Goal: Find specific page/section: Find specific page/section

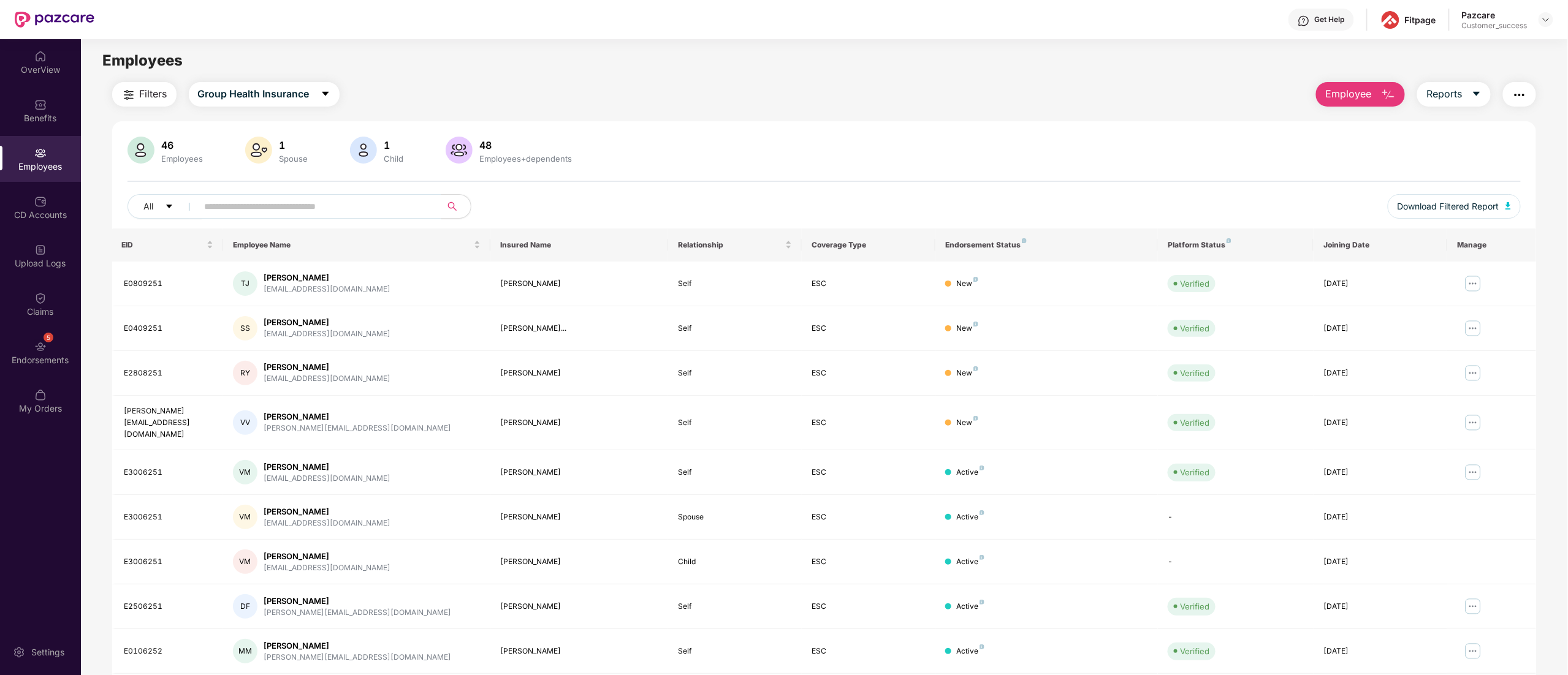
click at [1547, 21] on img at bounding box center [1546, 20] width 9 height 9
click at [1451, 49] on div "Switch to partner view" at bounding box center [1488, 49] width 159 height 24
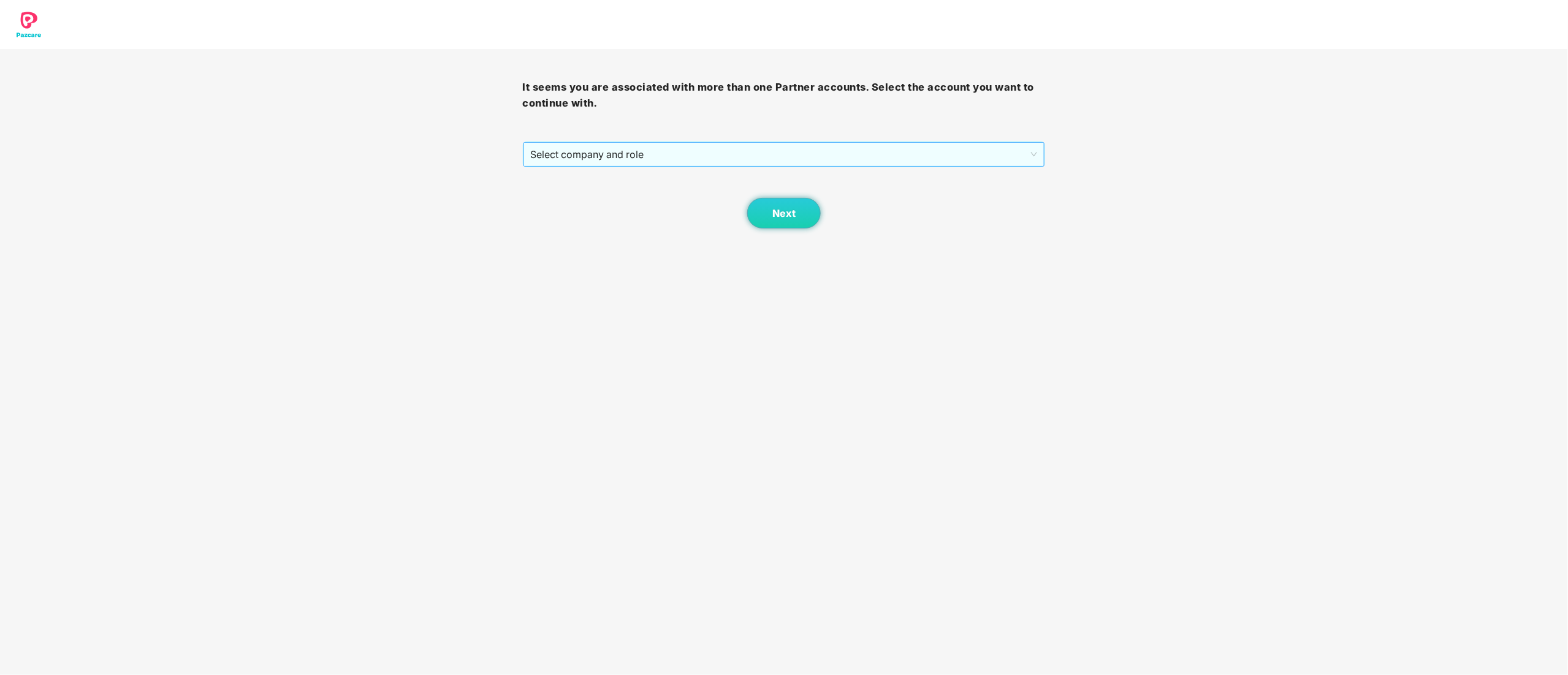
click at [626, 151] on span "Select company and role" at bounding box center [784, 155] width 507 height 24
click at [611, 196] on div "Pazcare - CUSTOMER_SUCCESS" at bounding box center [785, 198] width 508 height 13
click at [761, 213] on button "Next" at bounding box center [784, 213] width 73 height 31
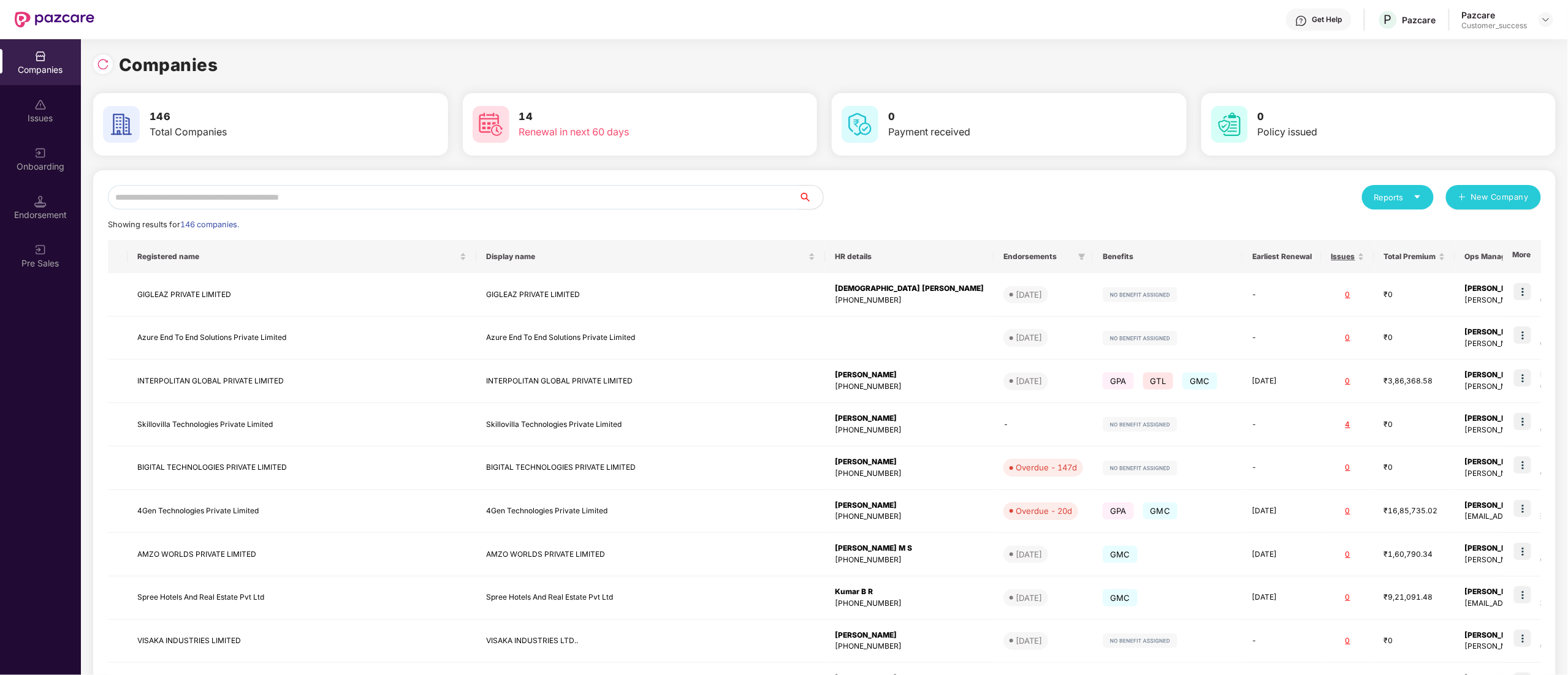
click at [209, 191] on input "text" at bounding box center [453, 197] width 690 height 24
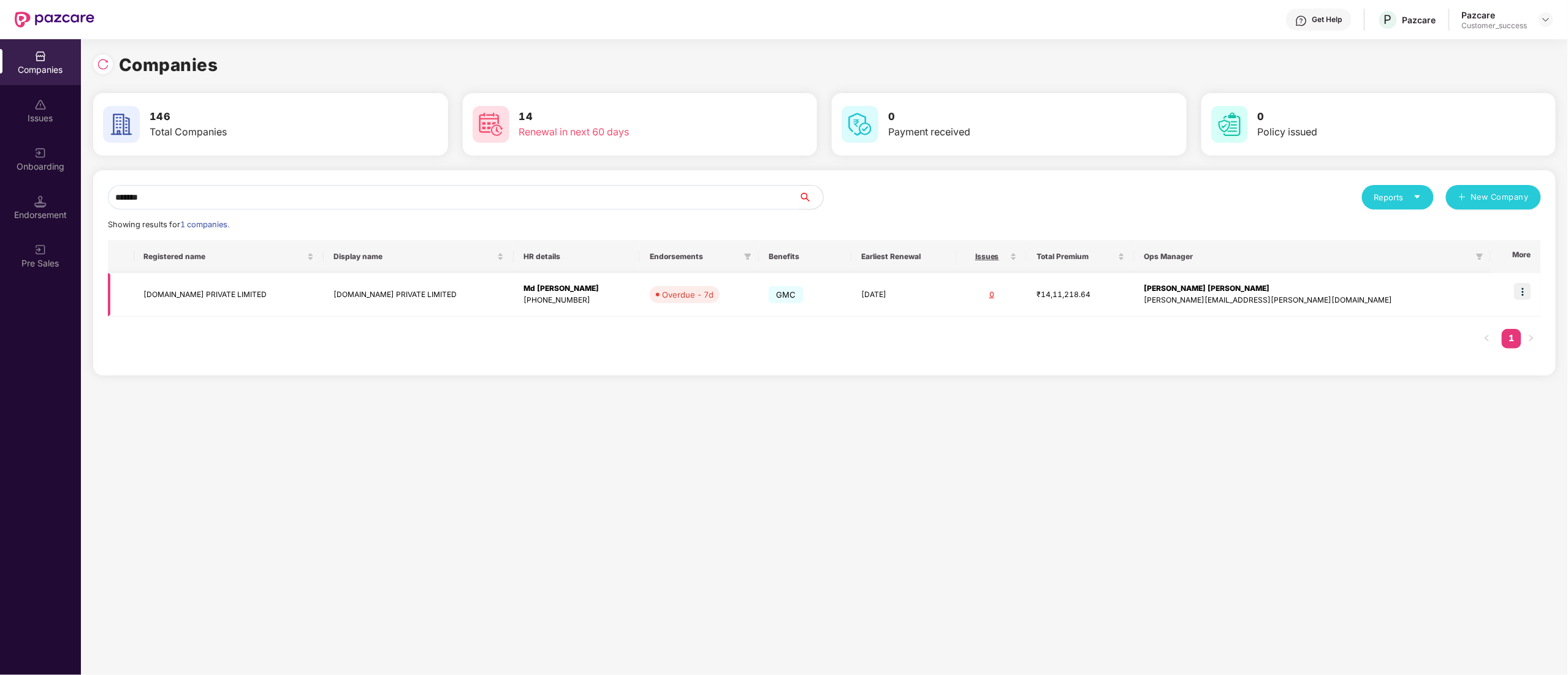
type input "*******"
click at [1525, 293] on img at bounding box center [1523, 292] width 17 height 17
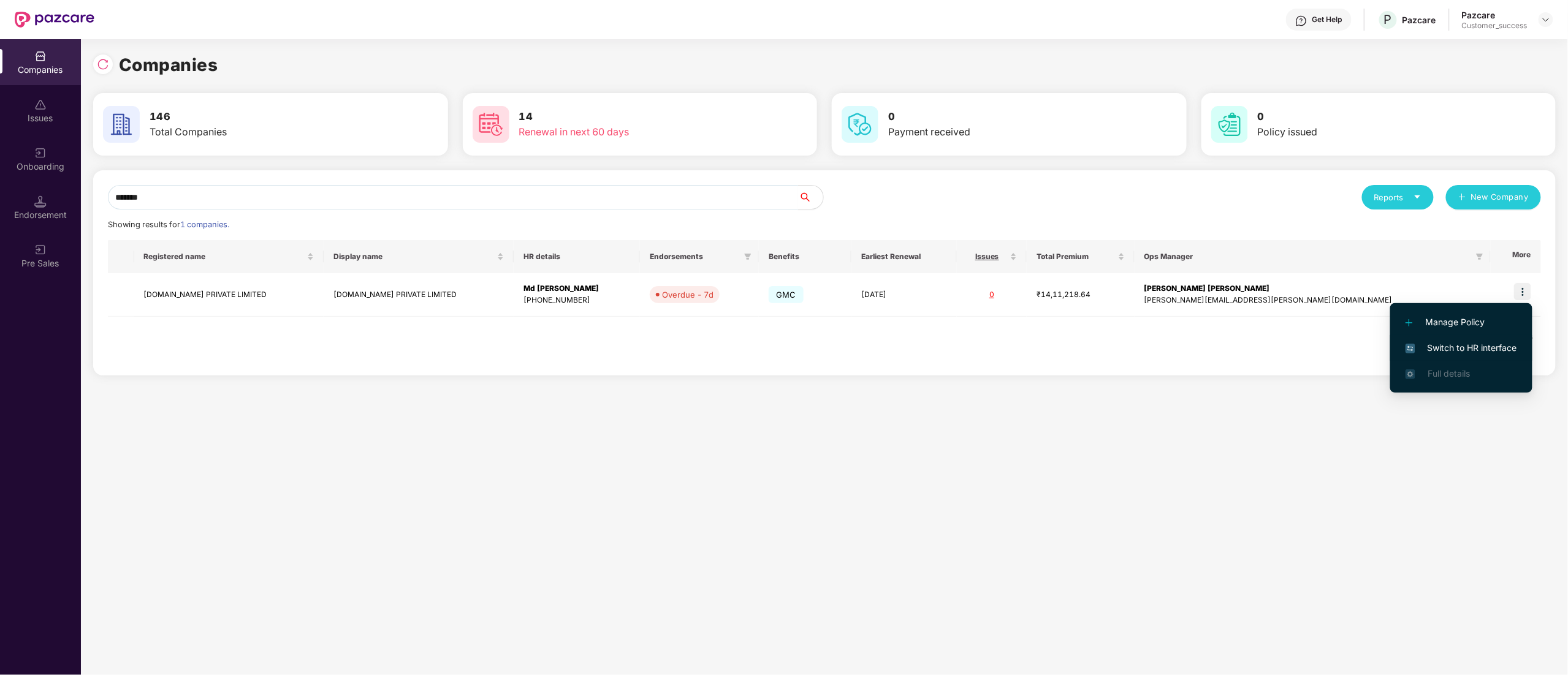
click at [1465, 345] on span "Switch to HR interface" at bounding box center [1461, 348] width 111 height 13
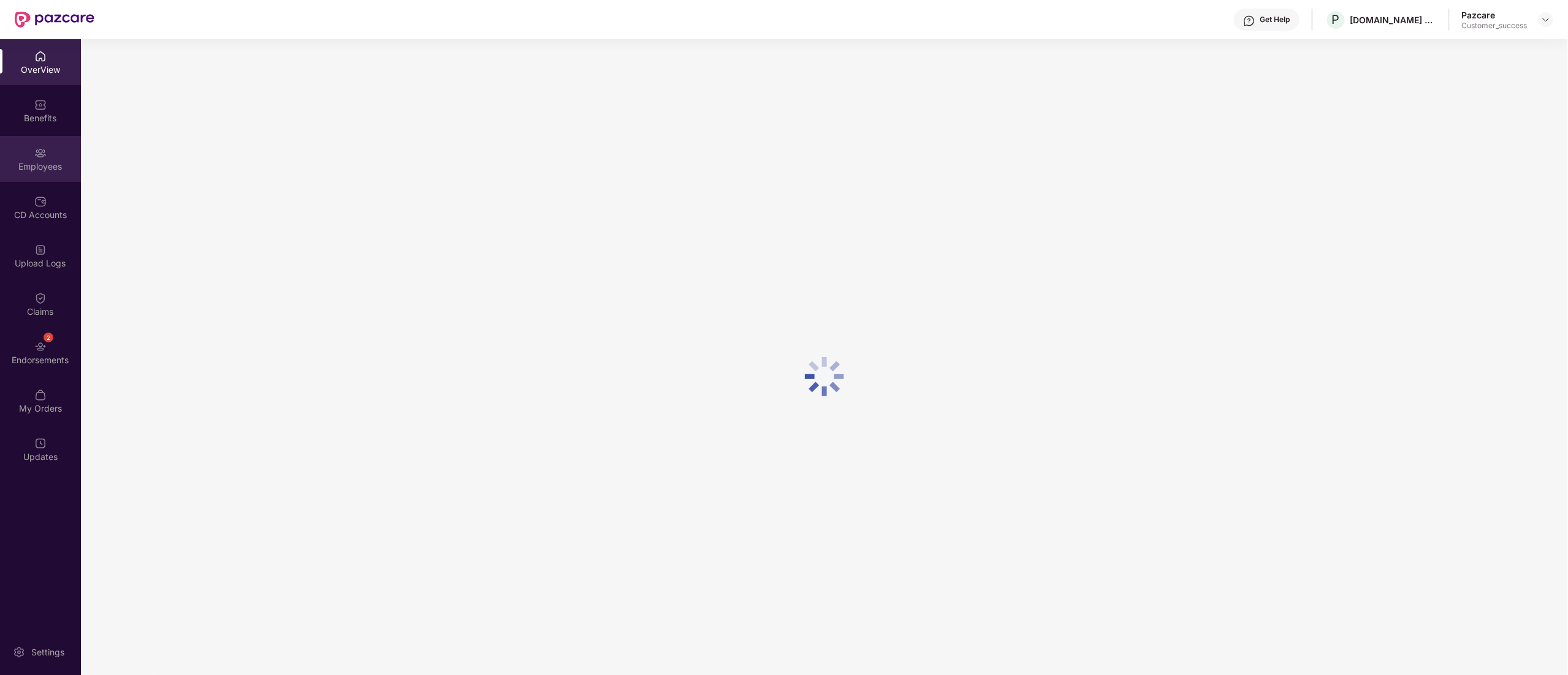
click at [26, 155] on div "Employees" at bounding box center [40, 158] width 81 height 46
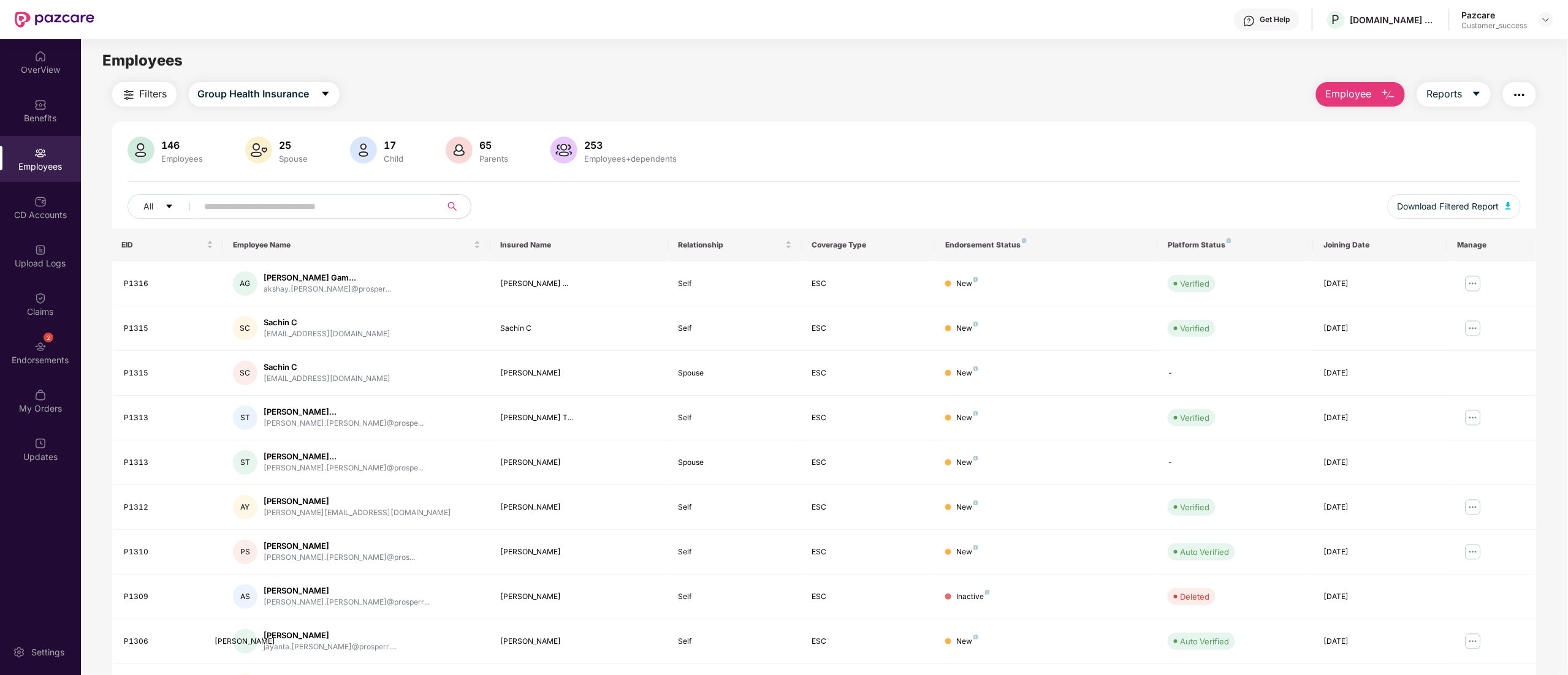
click at [263, 203] on input "text" at bounding box center [314, 206] width 220 height 18
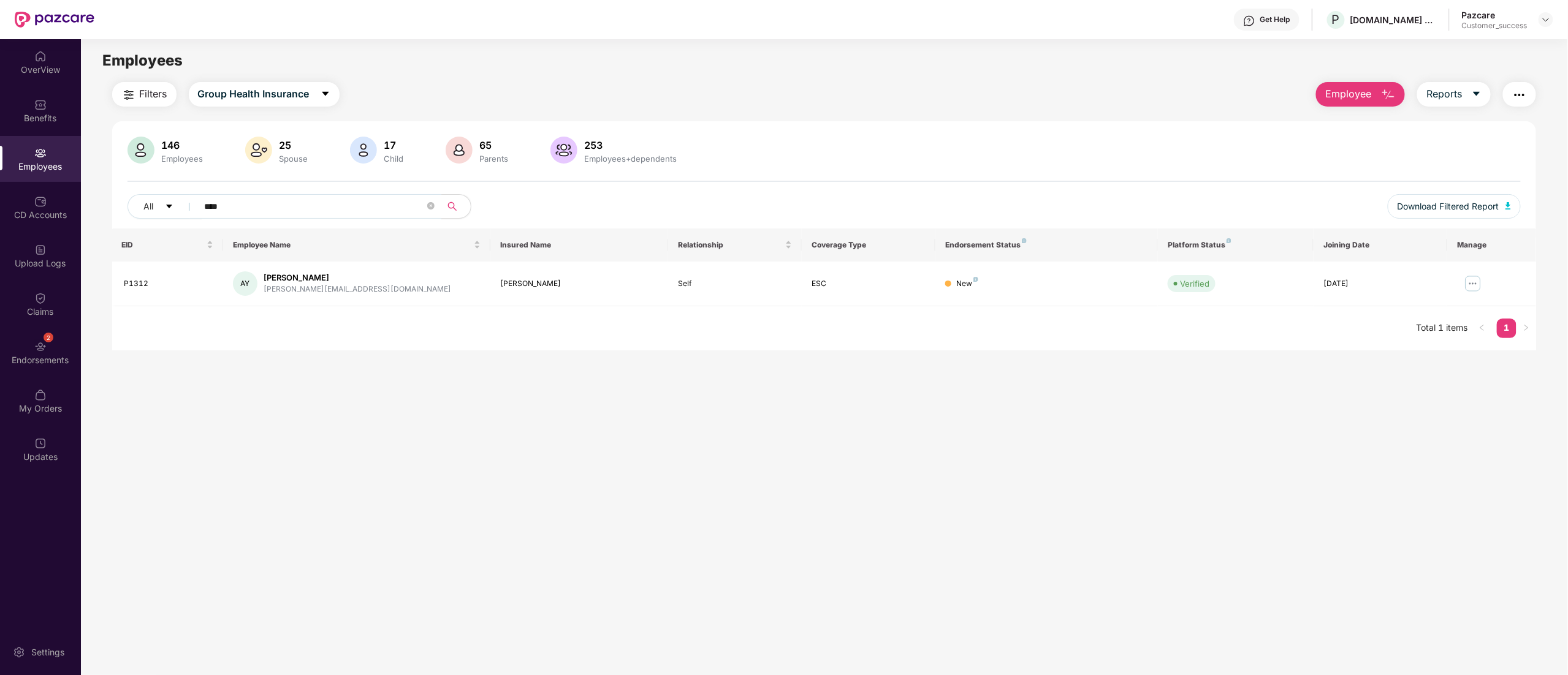
type input "****"
click at [21, 158] on div "Employees" at bounding box center [40, 158] width 81 height 46
click at [37, 158] on img at bounding box center [40, 153] width 13 height 13
click at [1544, 18] on img at bounding box center [1546, 20] width 9 height 9
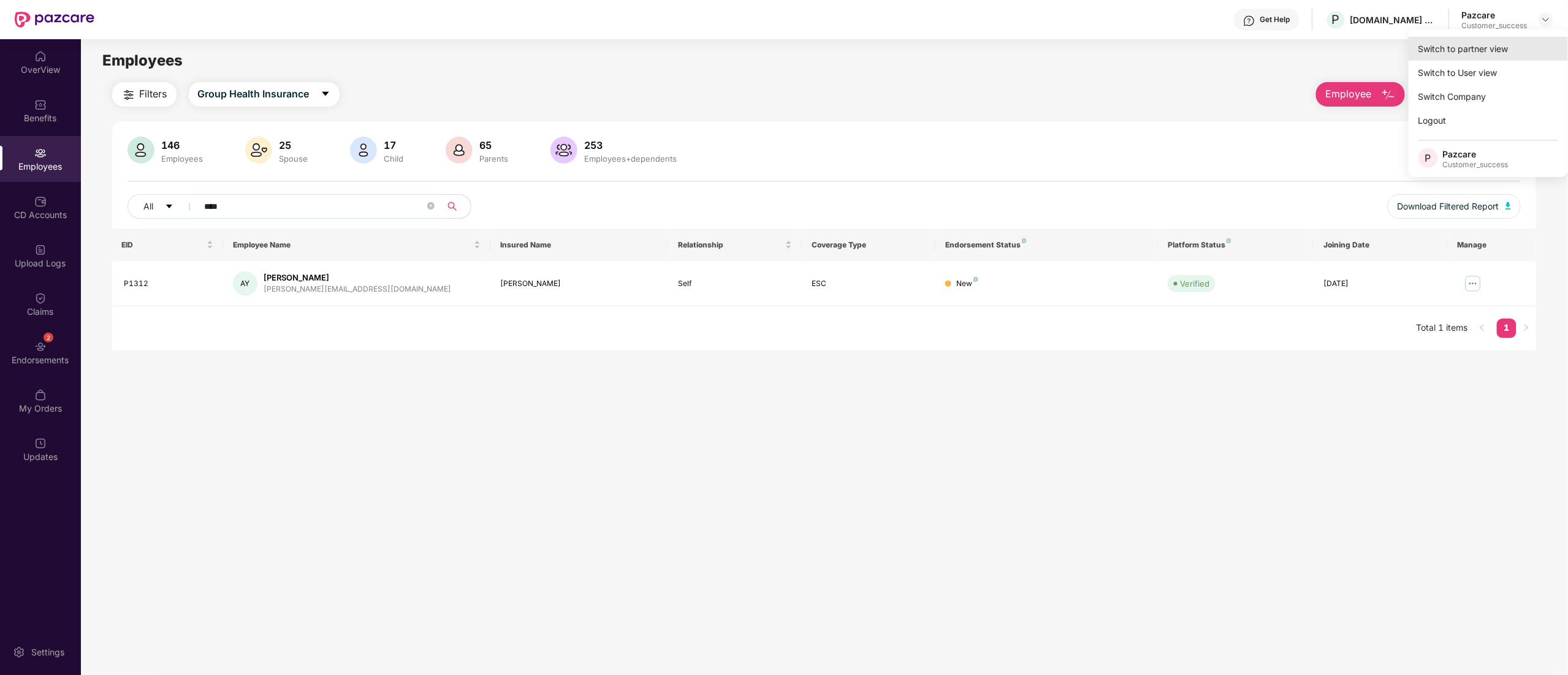
click at [1484, 53] on div "Switch to partner view" at bounding box center [1488, 49] width 159 height 24
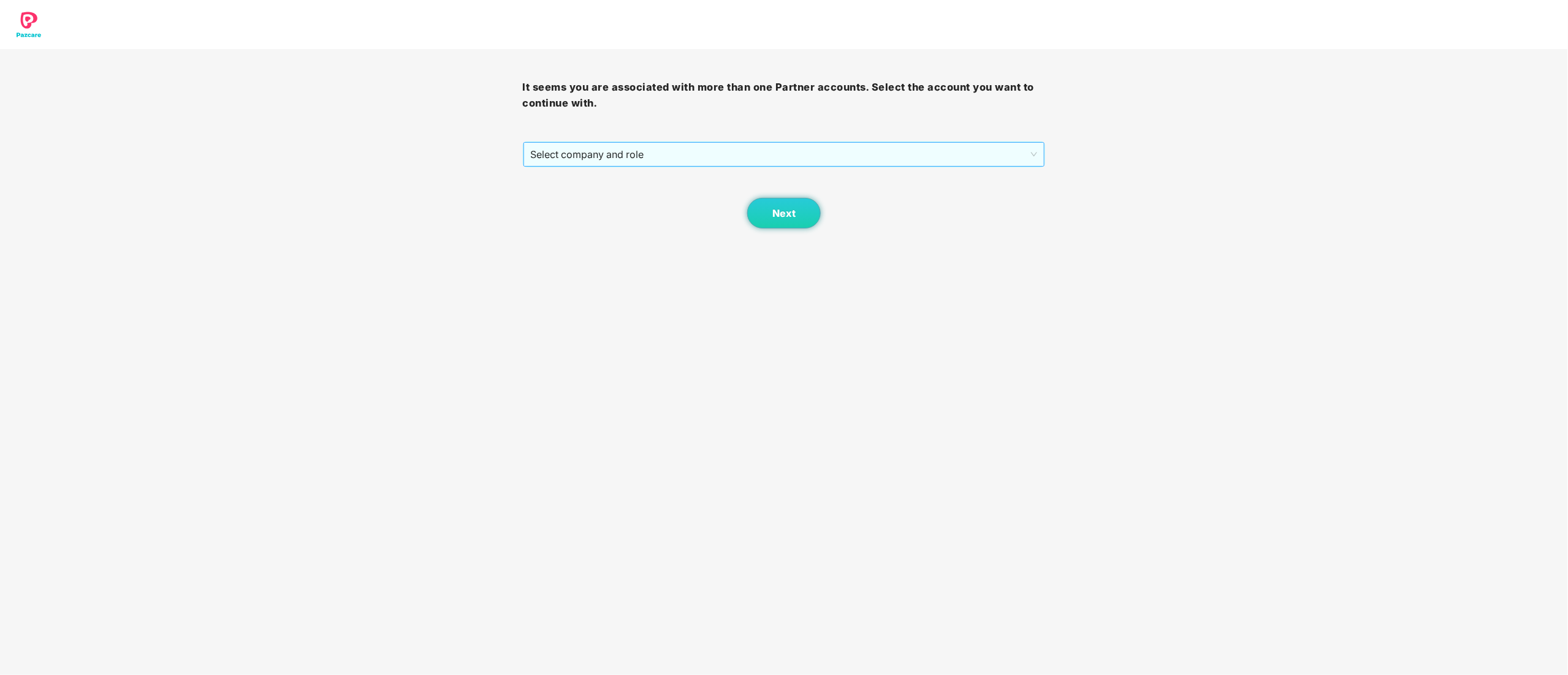
click at [550, 151] on span "Select company and role" at bounding box center [784, 155] width 507 height 24
click at [567, 196] on div "Pazcare - CUSTOMER_SUCCESS" at bounding box center [785, 198] width 508 height 13
click at [771, 202] on button "Next" at bounding box center [784, 213] width 73 height 31
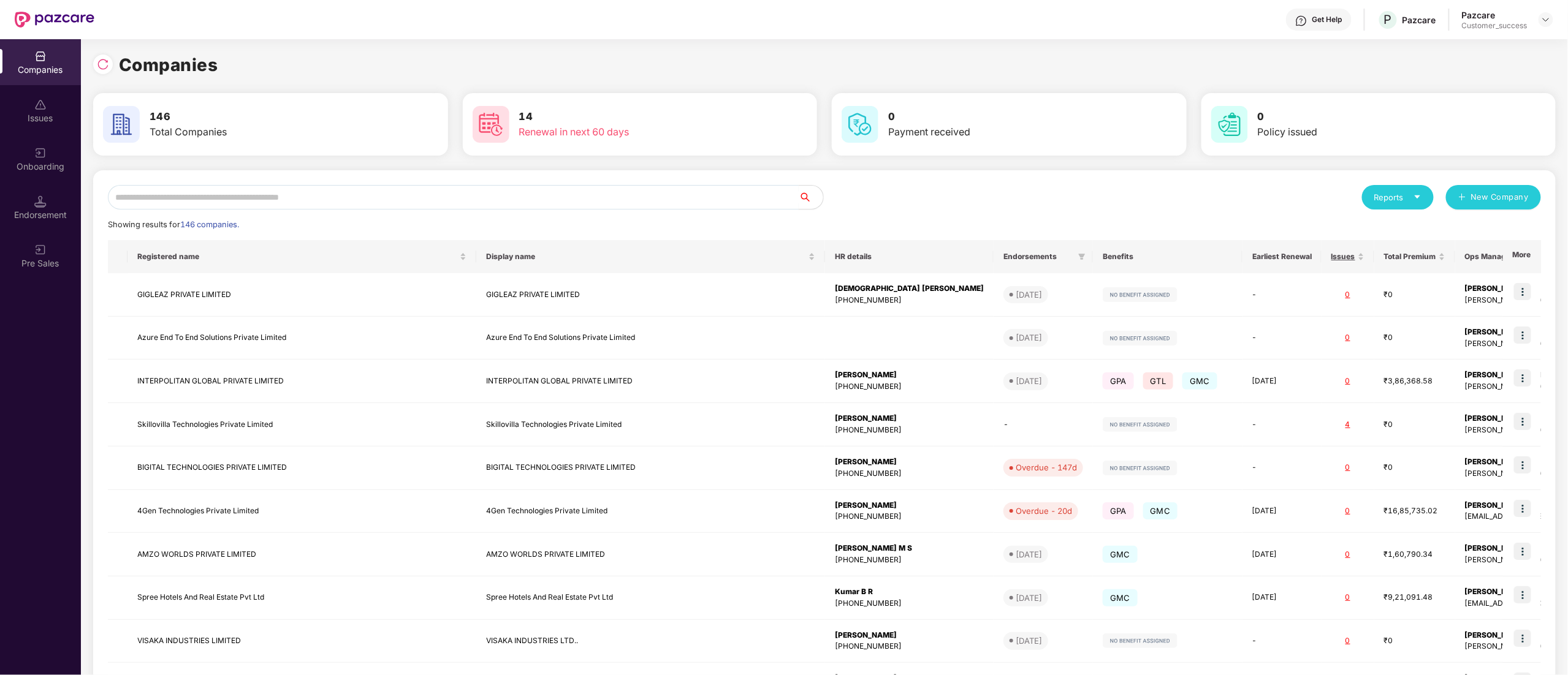
click at [255, 198] on input "text" at bounding box center [453, 197] width 690 height 24
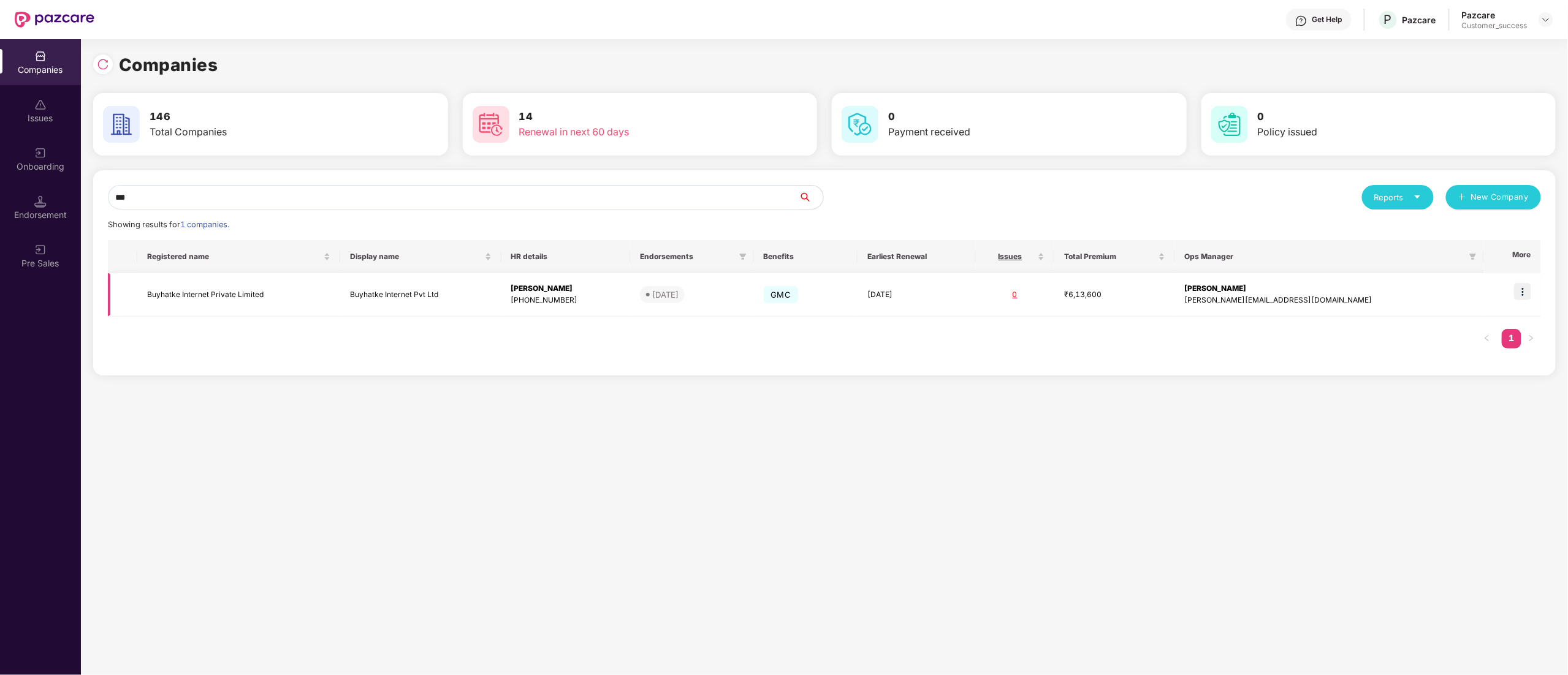
type input "***"
click at [1530, 294] on img at bounding box center [1523, 292] width 17 height 17
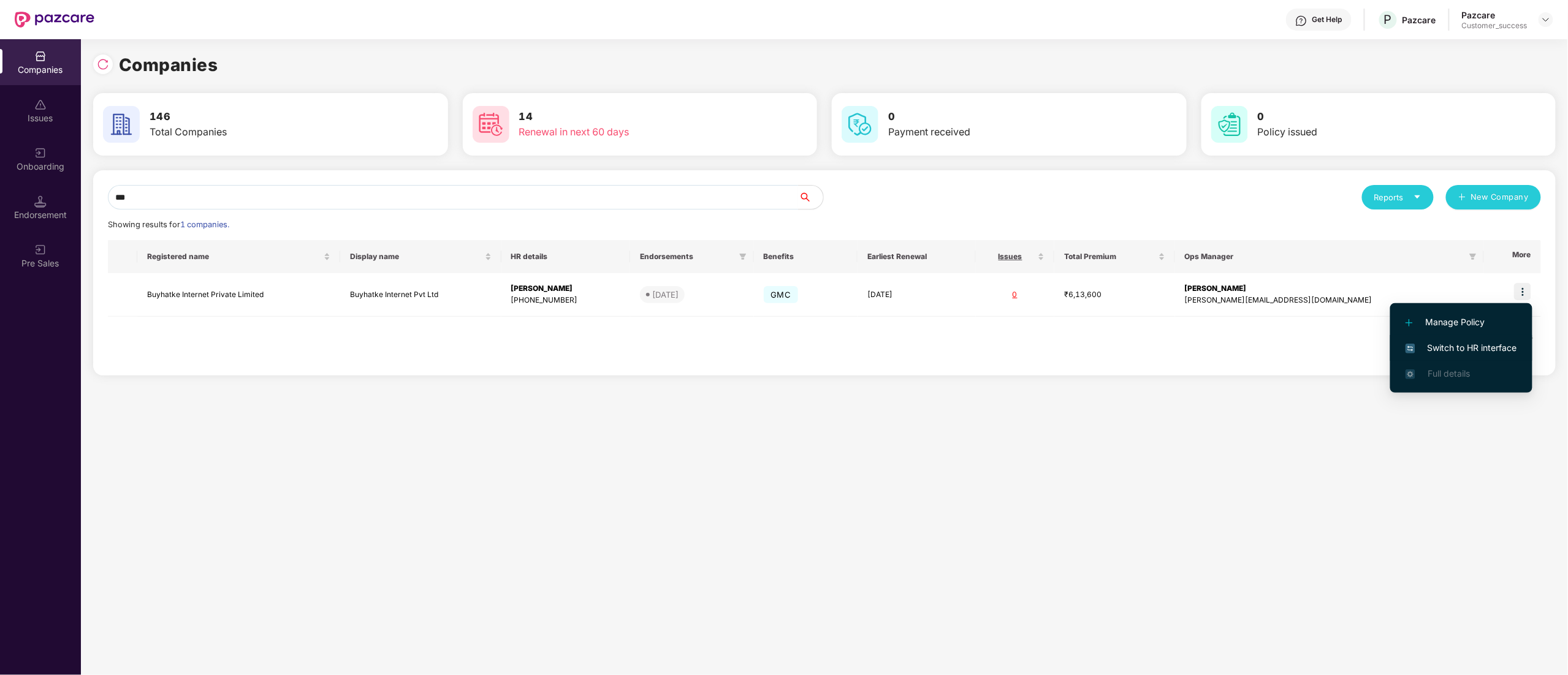
click at [1484, 347] on span "Switch to HR interface" at bounding box center [1461, 348] width 111 height 13
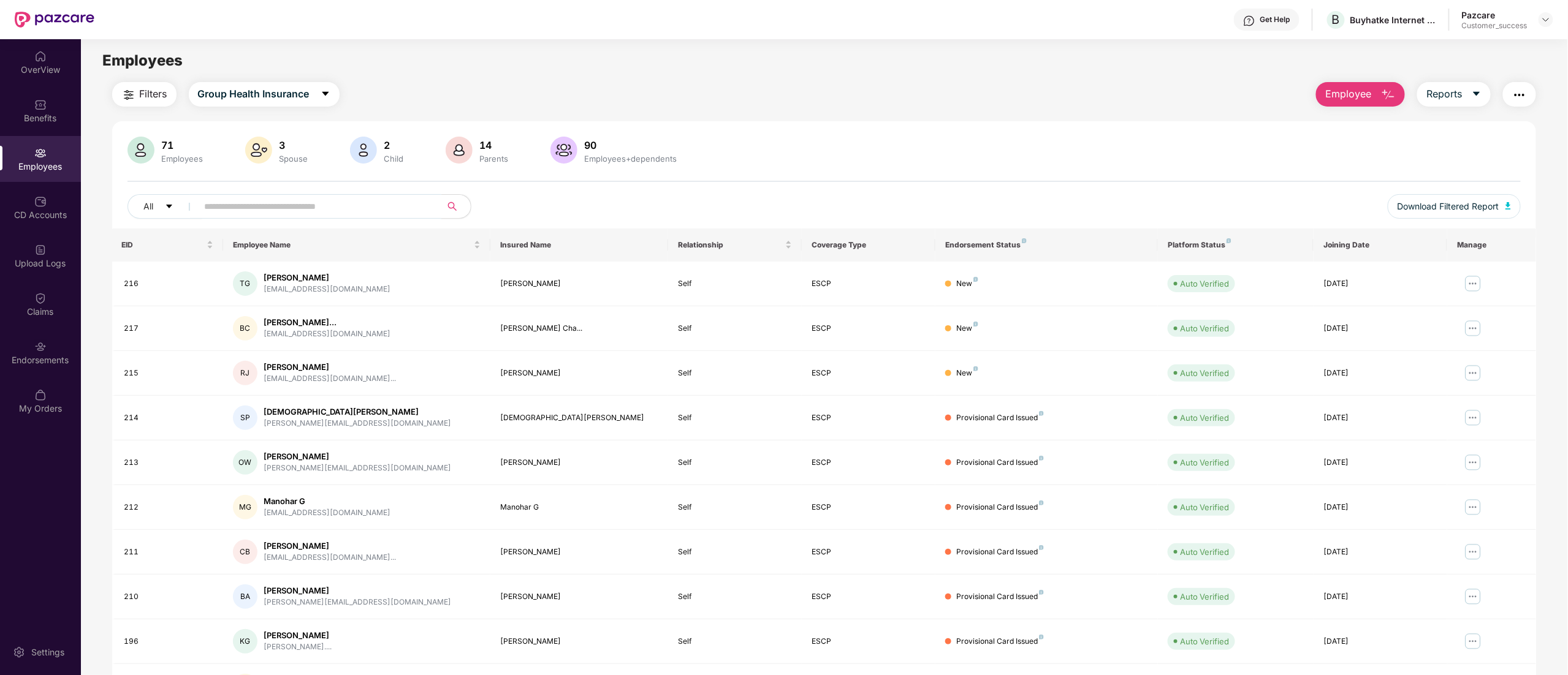
click at [215, 195] on span at bounding box center [316, 206] width 251 height 24
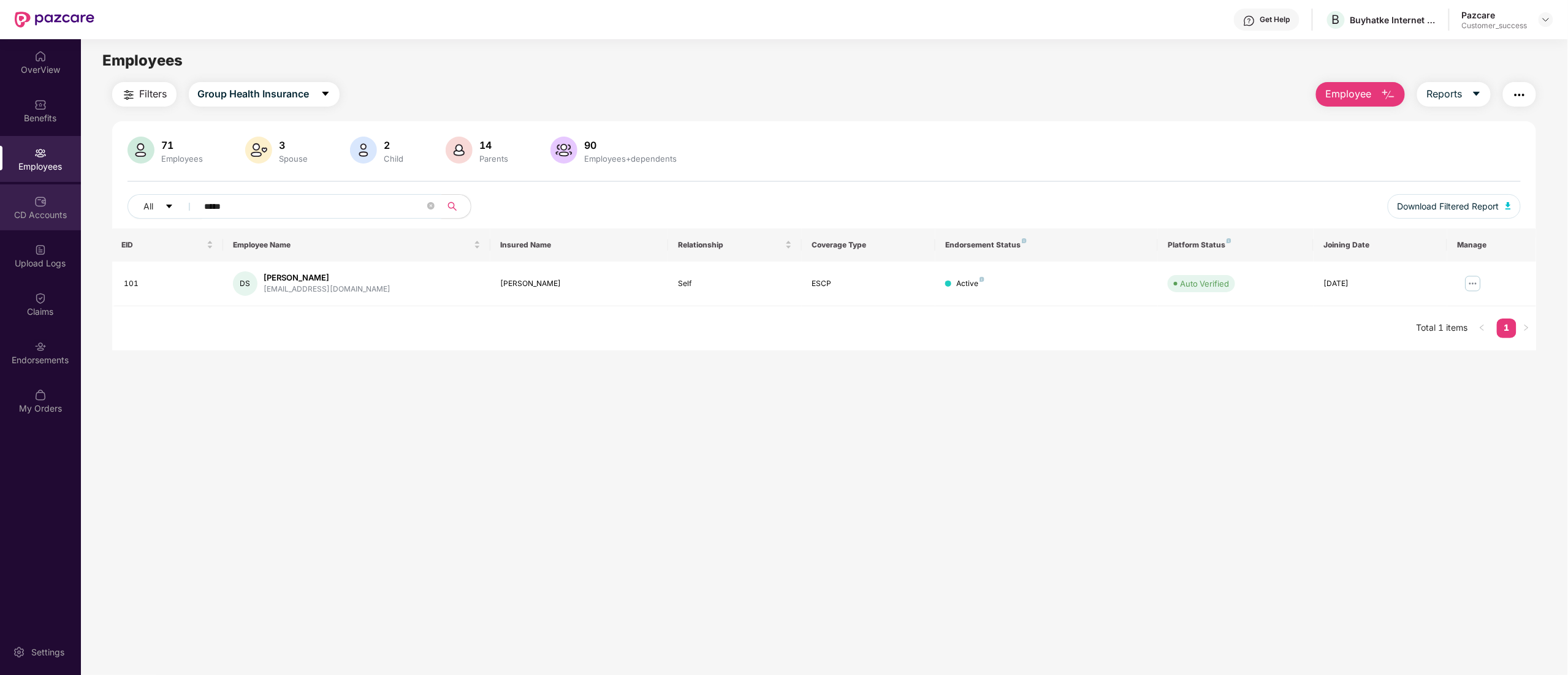
drag, startPoint x: 250, startPoint y: 205, endPoint x: 74, endPoint y: 191, distance: 176.6
click at [74, 191] on div "OverView Benefits Employees CD Accounts Upload Logs Claims Endorsements My Orde…" at bounding box center [784, 357] width 1568 height 636
type input "***"
